Goal: Find contact information: Find contact information

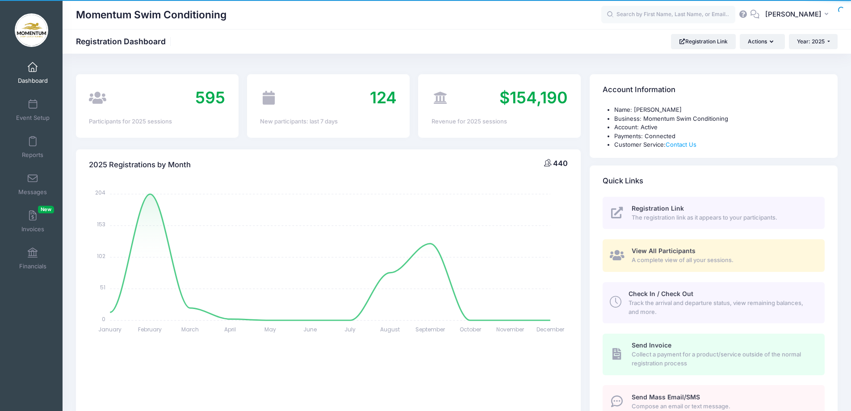
select select
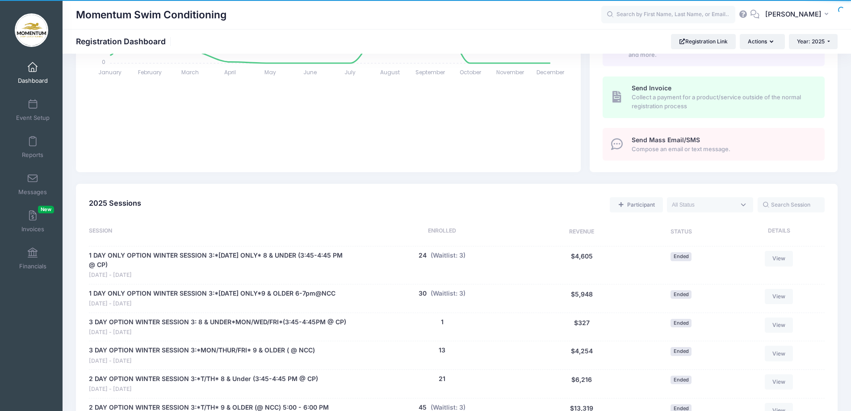
scroll to position [358, 0]
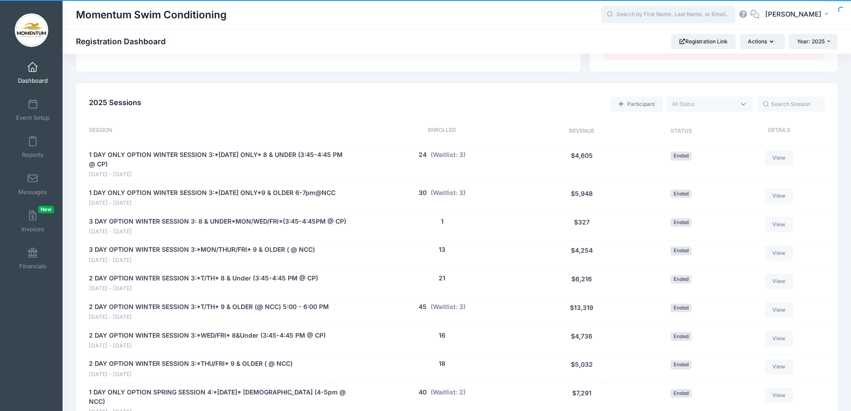
click at [652, 12] on input "text" at bounding box center [668, 15] width 134 height 18
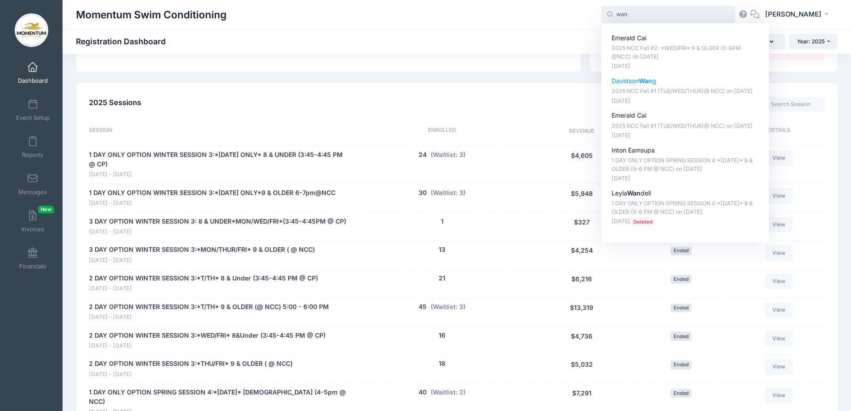
click at [652, 79] on strong "Wan" at bounding box center [645, 81] width 13 height 8
type input "[PERSON_NAME] [PERSON_NAME] (2025 NCC Fall #1 (TUE/WED/THUR)@ NCC), [DATE])"
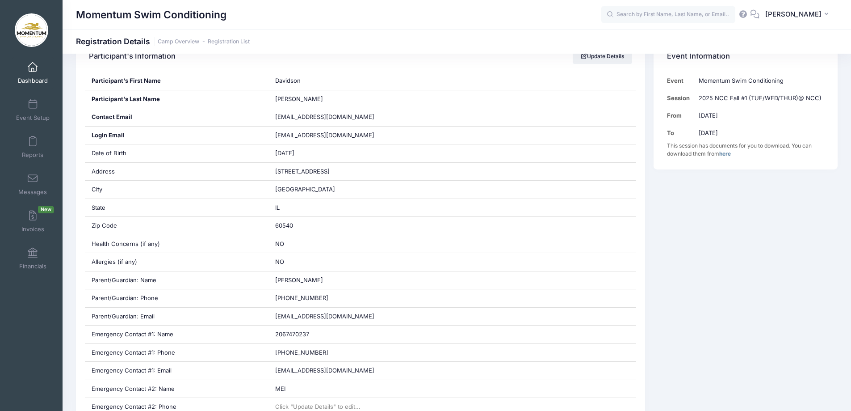
scroll to position [134, 0]
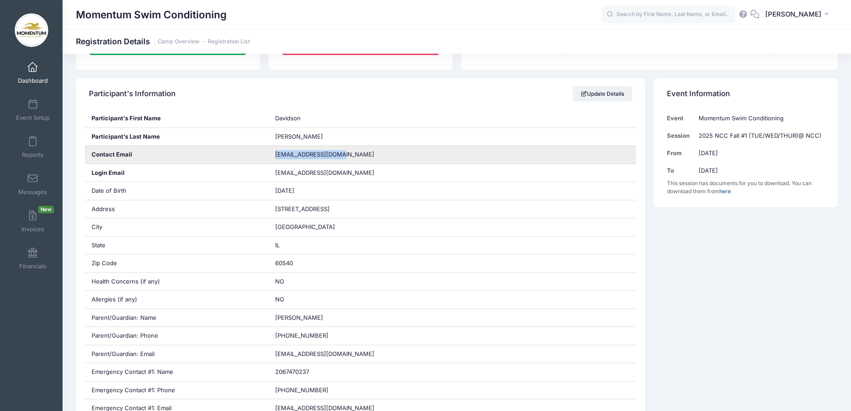
drag, startPoint x: 341, startPoint y: 154, endPoint x: 271, endPoint y: 157, distance: 70.2
click at [271, 156] on div "smilexixi2@gmail.com" at bounding box center [453, 155] width 368 height 18
copy span "smilexixi2@gmail.com"
